Goal: Information Seeking & Learning: Find specific fact

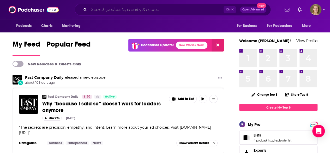
click at [98, 8] on input "Search podcasts, credits, & more..." at bounding box center [156, 9] width 135 height 8
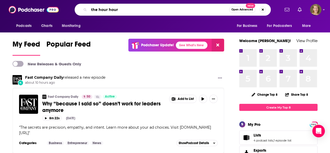
type input "the hour hour"
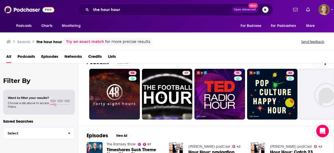
scroll to position [29, 0]
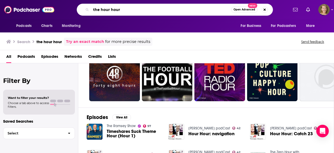
click at [124, 9] on input "the hour hour" at bounding box center [161, 9] width 140 height 8
click at [265, 9] on button "Search podcasts, credits, & more..." at bounding box center [265, 10] width 6 height 6
type input "joy hour"
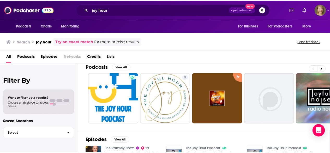
scroll to position [3, 0]
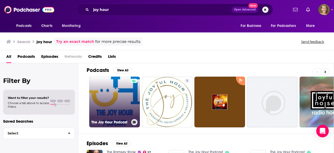
click at [125, 99] on link "The Joy Hour Podcast" at bounding box center [114, 101] width 51 height 51
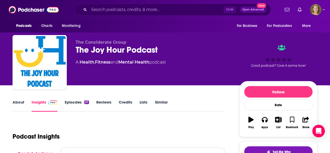
scroll to position [21, 0]
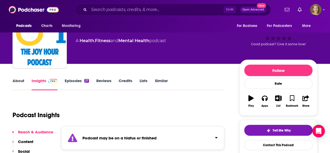
click at [20, 81] on link "About" at bounding box center [19, 84] width 12 height 12
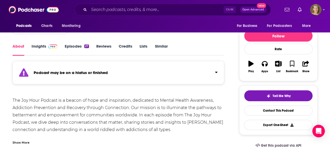
scroll to position [61, 0]
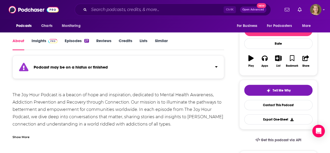
click at [67, 38] on link "Episodes 27" at bounding box center [77, 44] width 24 height 12
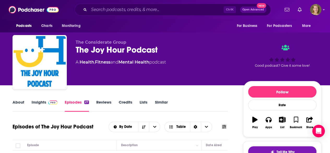
click at [44, 101] on link "Insights" at bounding box center [45, 105] width 26 height 12
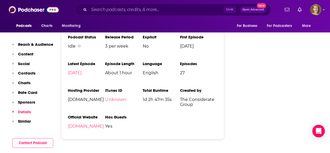
scroll to position [733, 0]
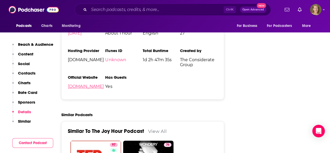
click at [75, 87] on link "[DOMAIN_NAME]" at bounding box center [86, 86] width 36 height 5
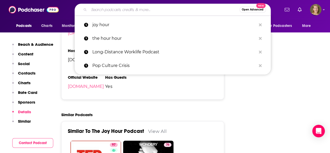
click at [133, 9] on input "Search podcasts, credits, & more..." at bounding box center [164, 9] width 151 height 8
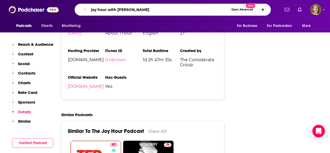
type input "joy hour with [PERSON_NAME]"
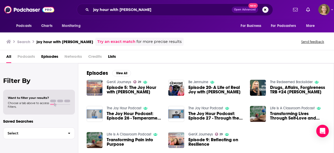
click at [117, 86] on span "Episode 5: The Joy Hour with [PERSON_NAME]" at bounding box center [134, 89] width 55 height 9
click at [123, 87] on span "Episode 5: The Joy Hour with [PERSON_NAME]" at bounding box center [134, 89] width 55 height 9
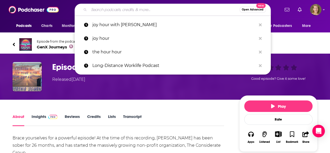
click at [120, 11] on input "Search podcasts, credits, & more..." at bounding box center [164, 9] width 151 height 8
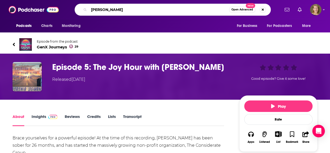
type input "[PERSON_NAME]"
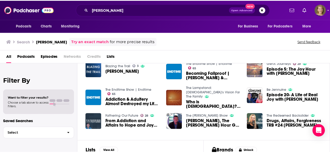
scroll to position [91, 0]
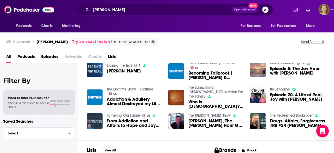
click at [283, 93] on span "Episode 20- A Life of Real Joy with [PERSON_NAME]" at bounding box center [297, 96] width 55 height 9
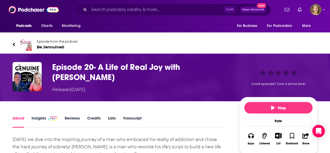
click at [51, 46] on span "Be Jennuine 0" at bounding box center [57, 46] width 41 height 5
